Goal: Task Accomplishment & Management: Use online tool/utility

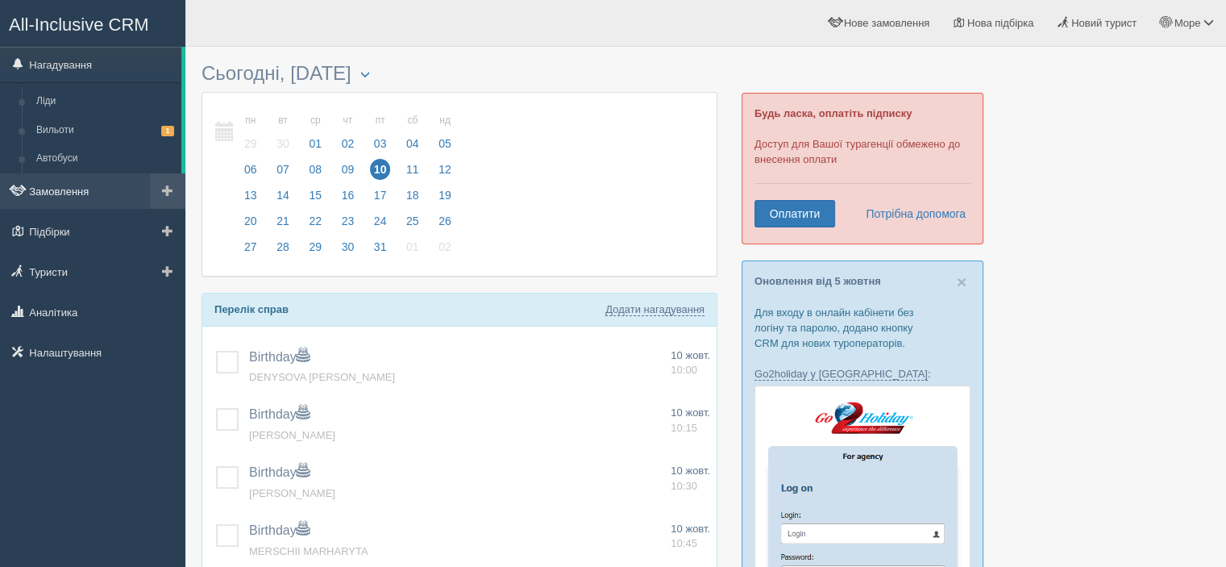
click at [73, 193] on link "Замовлення" at bounding box center [92, 190] width 185 height 35
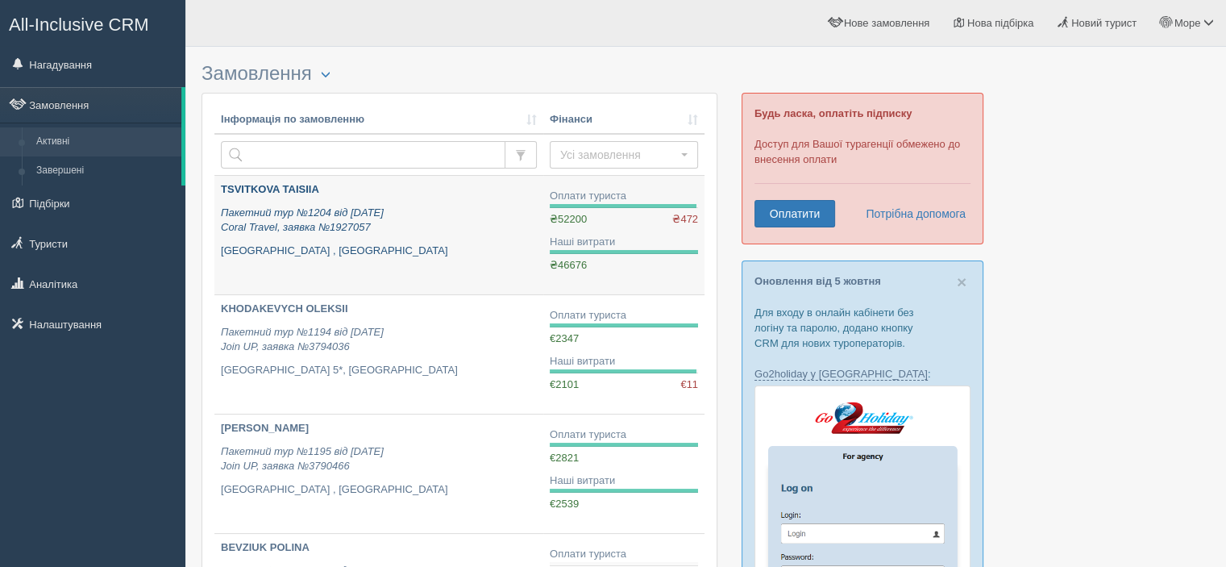
click at [279, 187] on b "TSVITKOVA TAISIIA" at bounding box center [270, 189] width 98 height 12
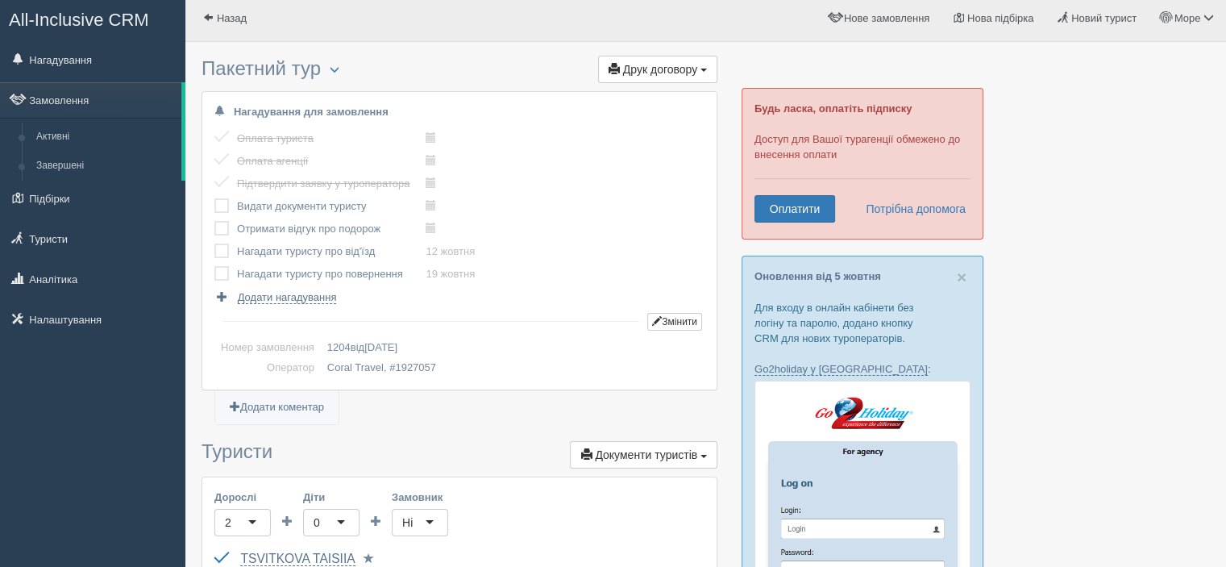
scroll to position [81, 0]
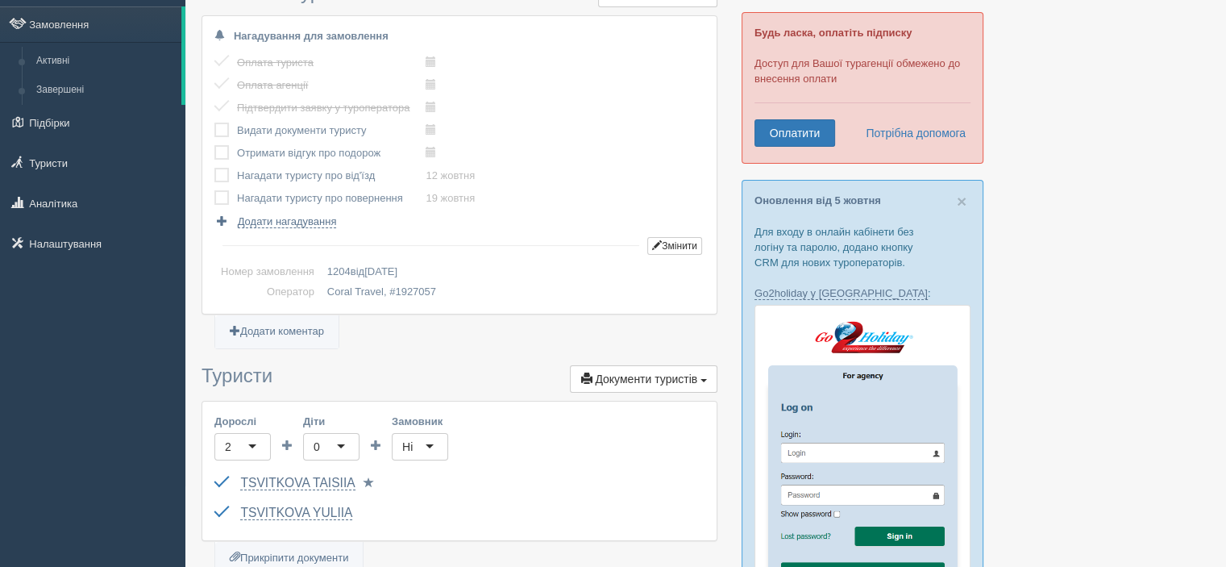
click at [214, 123] on label at bounding box center [214, 123] width 0 height 0
click at [0, 0] on input "checkbox" at bounding box center [0, 0] width 0 height 0
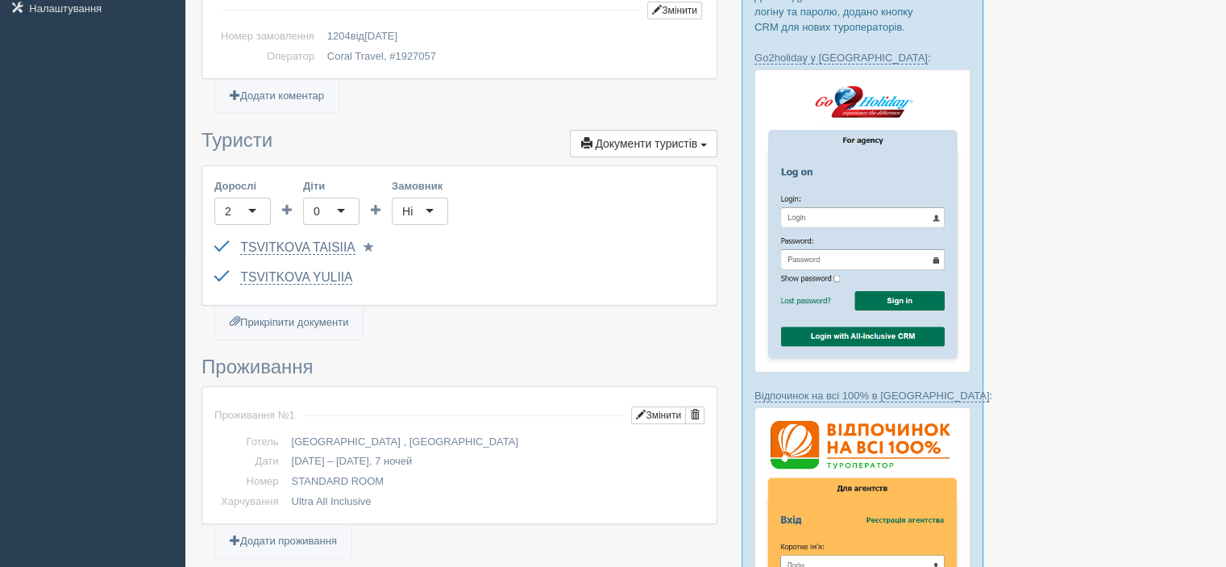
scroll to position [403, 0]
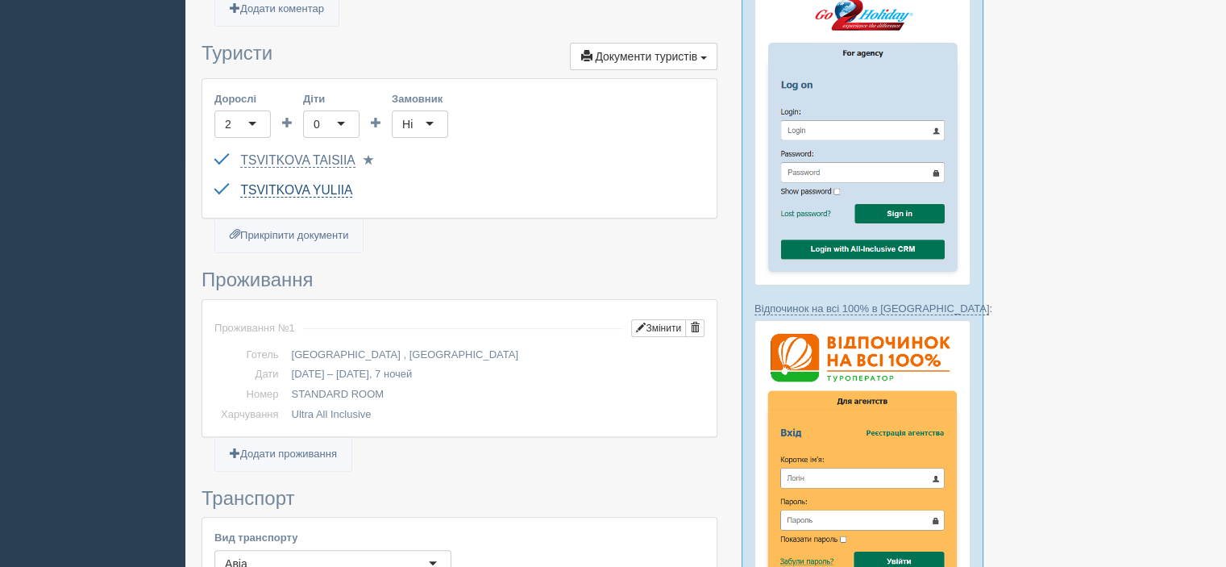
click at [324, 186] on link "TSVITKOVA YULIIA" at bounding box center [296, 190] width 112 height 15
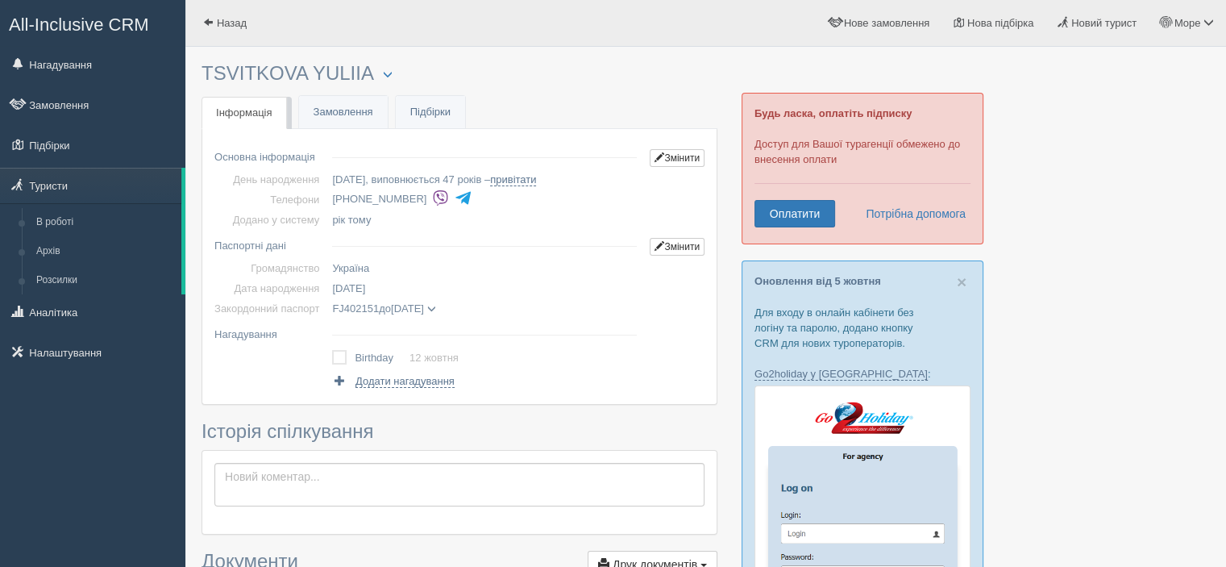
drag, startPoint x: 360, startPoint y: 197, endPoint x: 416, endPoint y: 198, distance: 55.6
click at [416, 198] on li "+380 50 825 6530" at bounding box center [487, 199] width 311 height 23
copy li "50 825 6530"
